Goal: Task Accomplishment & Management: Complete application form

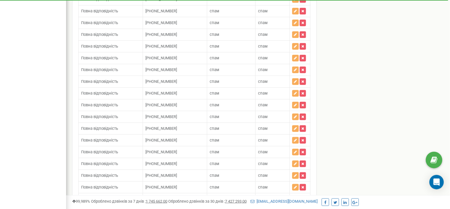
scroll to position [1283, 0]
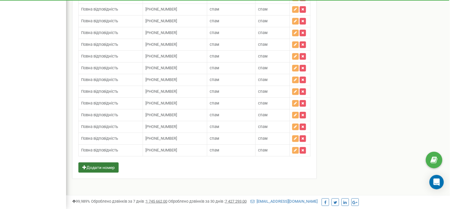
click at [109, 168] on button "Додати номер" at bounding box center [98, 167] width 40 height 10
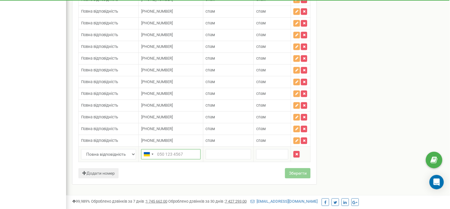
click at [160, 159] on input "text" at bounding box center [171, 154] width 60 height 10
paste input "380442337520"
type input "+380442337520"
click at [227, 159] on input "text" at bounding box center [229, 154] width 46 height 10
type input "cgfv"
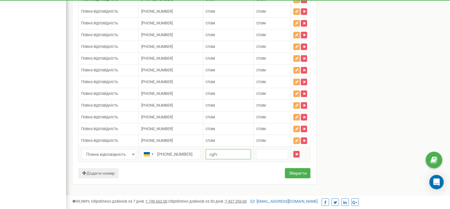
click at [243, 159] on input "cgfv" at bounding box center [229, 154] width 46 height 10
type input "спам"
click at [271, 159] on input "text" at bounding box center [272, 154] width 32 height 10
type input "спам"
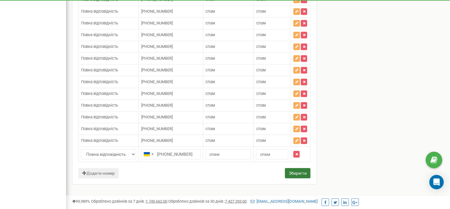
click at [289, 178] on button "Зберегти" at bounding box center [298, 173] width 26 height 10
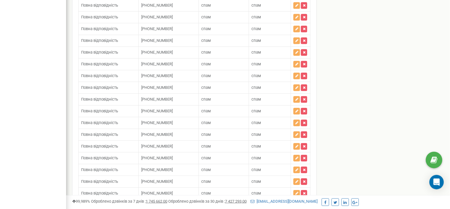
scroll to position [6042, 0]
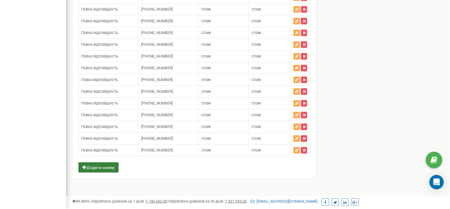
click at [108, 170] on button "Додати номер" at bounding box center [98, 167] width 40 height 10
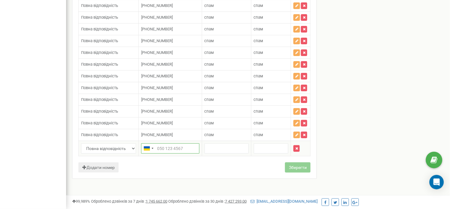
click at [175, 153] on input "text" at bounding box center [170, 148] width 58 height 10
paste input "380442337520"
type input "[PHONE_NUMBER]"
click at [223, 153] on input "text" at bounding box center [227, 148] width 44 height 10
type input "спам"
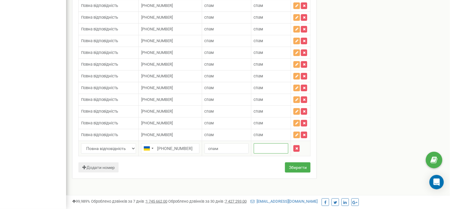
click at [267, 153] on input "text" at bounding box center [271, 148] width 35 height 10
type input "спам"
click at [292, 172] on button "Зберегти" at bounding box center [298, 167] width 26 height 10
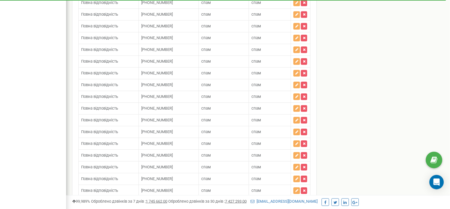
scroll to position [6042, 0]
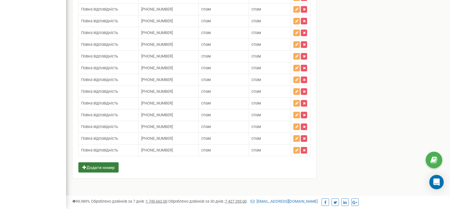
click at [103, 165] on button "Додати номер" at bounding box center [98, 167] width 40 height 10
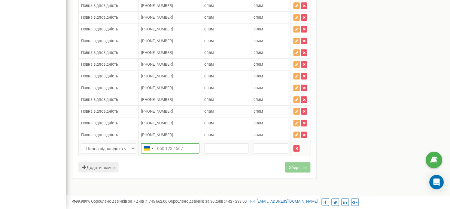
click at [169, 153] on input "text" at bounding box center [170, 148] width 58 height 10
paste input "380442337520"
type input "+380442337520"
click at [220, 153] on input "text" at bounding box center [227, 148] width 44 height 10
type input "спам"
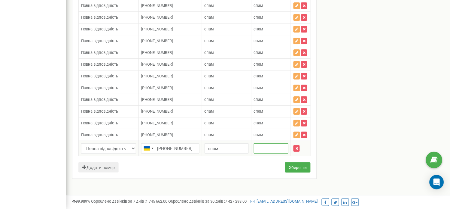
click at [267, 153] on input "text" at bounding box center [271, 148] width 35 height 10
type input "спам"
click at [294, 172] on button "Зберегти" at bounding box center [298, 167] width 26 height 10
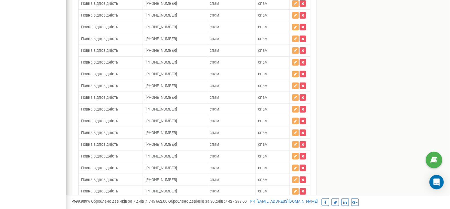
scroll to position [1295, 0]
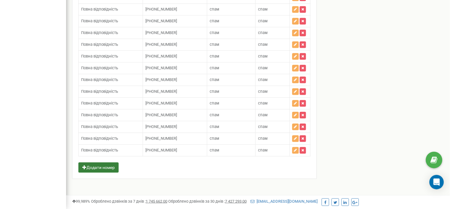
click at [113, 163] on button "Додати номер" at bounding box center [98, 167] width 40 height 10
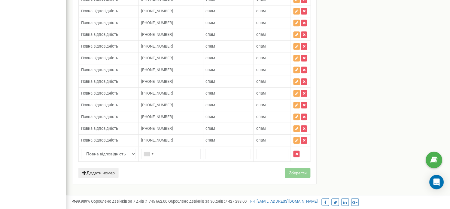
click at [113, 159] on select "Повна відповідність Починається з" at bounding box center [108, 153] width 55 height 10
click at [163, 159] on input "text" at bounding box center [171, 153] width 60 height 10
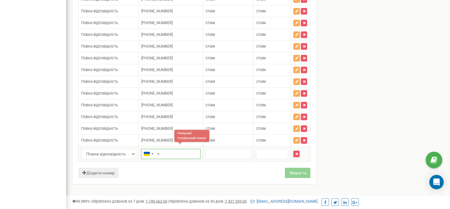
paste input "380442337520"
type input "[PHONE_NUMBER]"
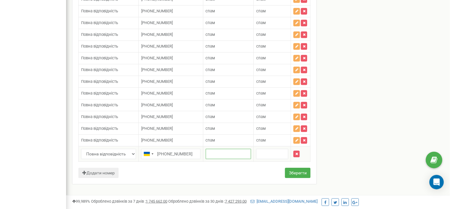
click at [218, 159] on input "text" at bounding box center [229, 153] width 46 height 10
type input "спам"
click at [267, 159] on input "text" at bounding box center [272, 153] width 32 height 10
type input "спам"
click at [299, 178] on button "Зберегти" at bounding box center [298, 172] width 26 height 10
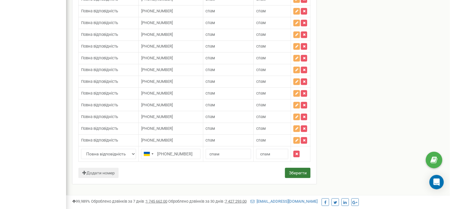
scroll to position [1310, 0]
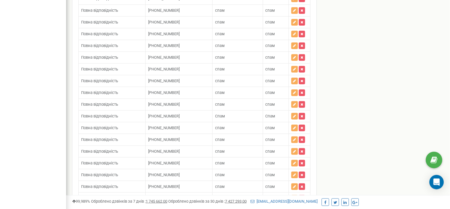
scroll to position [681, 0]
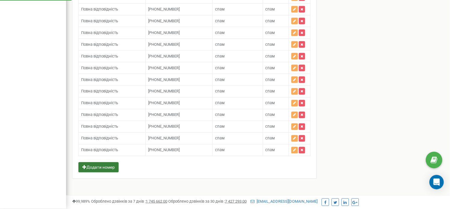
click at [102, 166] on button "Додати номер" at bounding box center [98, 167] width 40 height 10
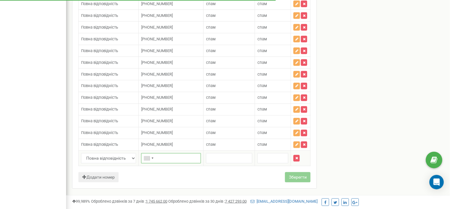
click at [175, 162] on input "text" at bounding box center [171, 158] width 60 height 10
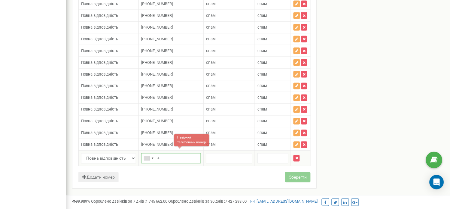
paste input "48881431631"
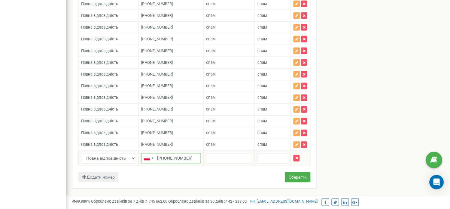
type input "[PHONE_NUMBER]"
click at [222, 163] on input "text" at bounding box center [229, 158] width 46 height 10
type input "спам"
click at [264, 163] on input "text" at bounding box center [273, 158] width 31 height 10
type input "спам"
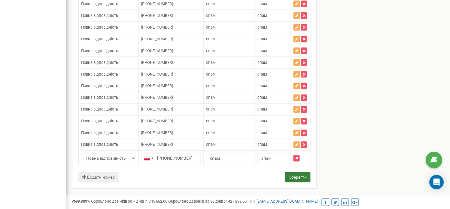
click at [297, 179] on button "Зберегти" at bounding box center [298, 177] width 26 height 10
